Goal: Task Accomplishment & Management: Manage account settings

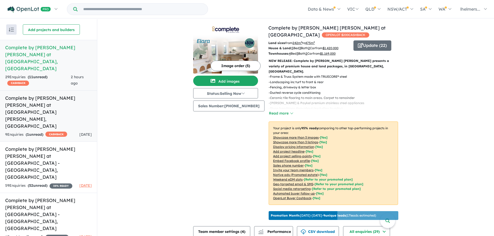
click at [46, 95] on h5 "Complete by McDonald Jones at Mount Terry - Albion Park , NSW" at bounding box center [48, 112] width 87 height 35
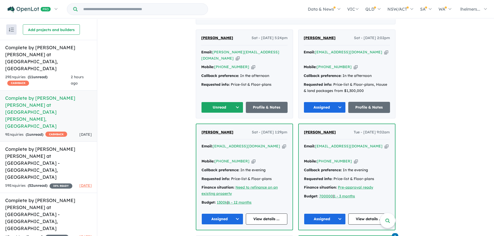
scroll to position [222, 0]
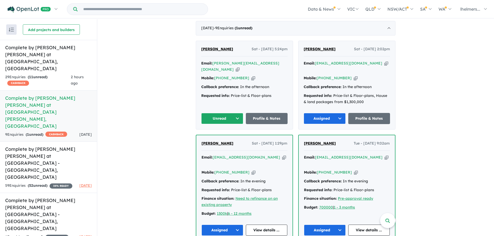
click at [282, 155] on icon "button" at bounding box center [284, 157] width 4 height 5
click at [384, 61] on icon "button" at bounding box center [386, 63] width 4 height 5
click at [313, 47] on span "Kasey Malm" at bounding box center [320, 49] width 32 height 5
click at [384, 197] on div "Email: soniakulwinder@gmail.com Copied! Mobile: +61 433 152 234 Copied! Callbac…" at bounding box center [347, 184] width 86 height 59
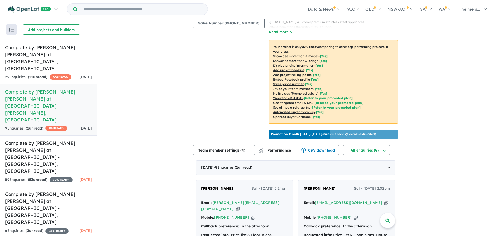
scroll to position [130, 0]
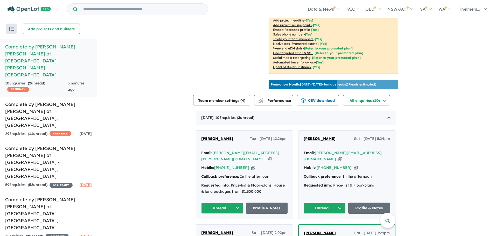
scroll to position [156, 0]
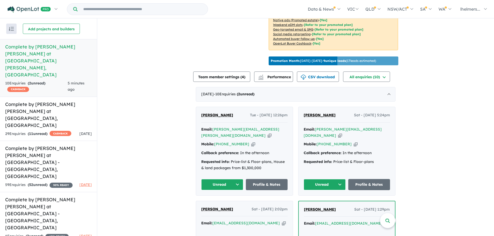
click at [216, 179] on button "Unread" at bounding box center [222, 184] width 42 height 11
click at [216, 203] on button "Assigned" at bounding box center [223, 209] width 45 height 12
click at [212, 113] on span "Hebah Hariri" at bounding box center [217, 115] width 32 height 5
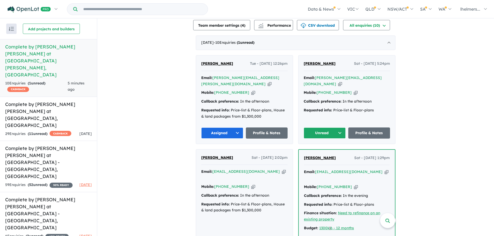
scroll to position [207, 0]
click at [217, 155] on span "Kasey Malm" at bounding box center [217, 157] width 32 height 5
click at [318, 61] on span "Sam Singh" at bounding box center [320, 63] width 32 height 5
click at [326, 127] on button "Unread" at bounding box center [325, 132] width 42 height 11
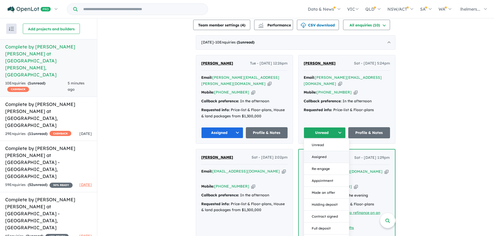
click at [320, 151] on button "Assigned" at bounding box center [326, 157] width 45 height 12
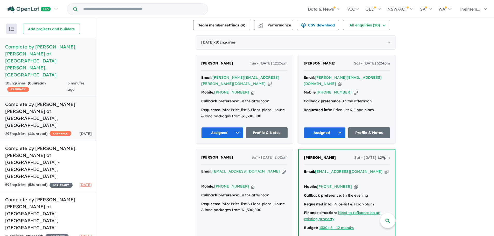
click at [48, 101] on h5 "Complete by McDonald Jones at Elara - Marsden Park , NSW" at bounding box center [48, 115] width 87 height 28
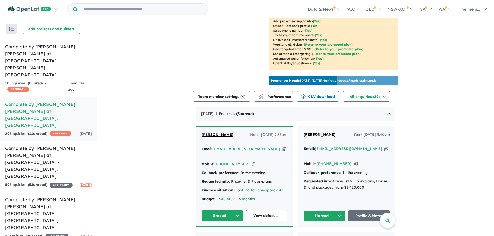
scroll to position [197, 0]
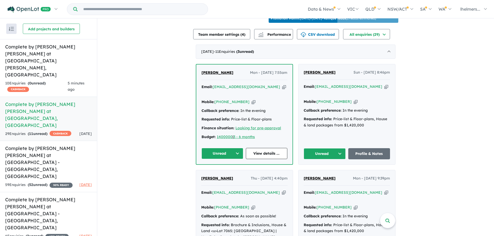
click at [218, 152] on button "Unread" at bounding box center [222, 153] width 42 height 11
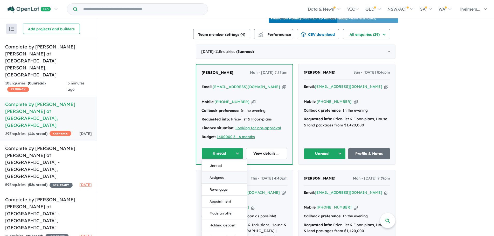
click at [226, 178] on button "Assigned" at bounding box center [224, 178] width 45 height 12
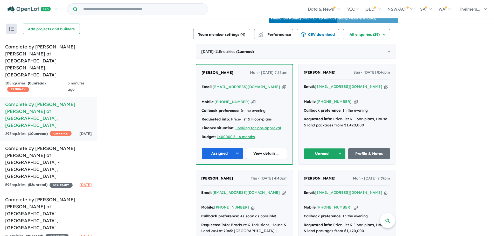
click at [217, 73] on span "[PERSON_NAME]" at bounding box center [217, 72] width 32 height 5
click at [311, 71] on span "Rohit Naik" at bounding box center [320, 72] width 32 height 5
click at [339, 153] on button "Unread" at bounding box center [325, 153] width 42 height 11
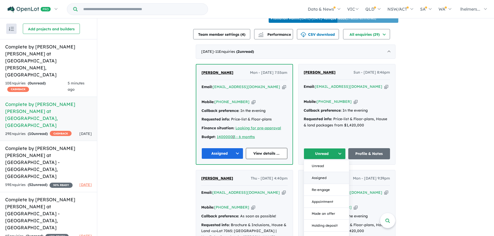
click at [331, 180] on button "Assigned" at bounding box center [326, 178] width 45 height 12
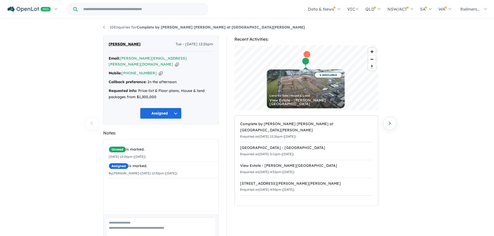
click at [175, 62] on icon "button" at bounding box center [177, 64] width 4 height 5
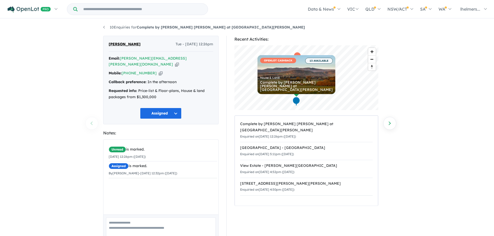
click at [421, 131] on div "10 Enquiries for Complete by McDonald Jones at Mount Terry - Albion Park Previo…" at bounding box center [247, 128] width 494 height 218
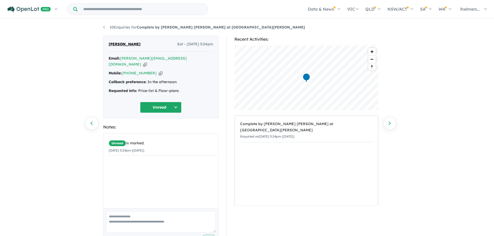
click at [147, 62] on icon "button" at bounding box center [145, 64] width 4 height 5
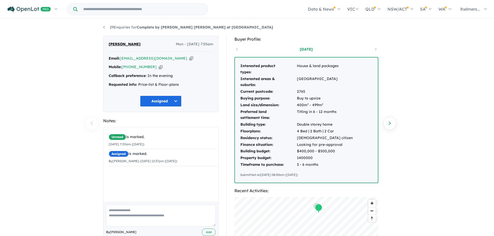
click at [193, 58] on icon "button" at bounding box center [191, 58] width 4 height 5
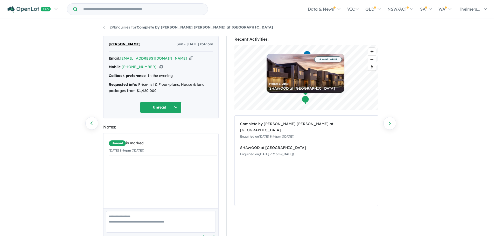
click at [46, 129] on div "29 Enquiries for Complete by [PERSON_NAME] [PERSON_NAME] at [GEOGRAPHIC_DATA] P…" at bounding box center [247, 128] width 494 height 218
click at [436, 184] on div "29 Enquiries for Complete by [PERSON_NAME] [PERSON_NAME] at [GEOGRAPHIC_DATA] P…" at bounding box center [247, 128] width 494 height 218
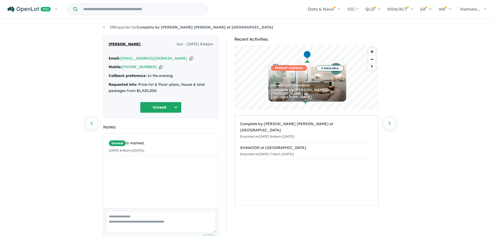
click at [176, 106] on button "Unread" at bounding box center [160, 107] width 41 height 11
click at [77, 123] on div "29 Enquiries for Complete by McDonald Jones at Elara - Marsden Park Previous en…" at bounding box center [247, 128] width 494 height 218
click at [189, 58] on icon "button" at bounding box center [191, 58] width 4 height 5
